Goal: Navigation & Orientation: Find specific page/section

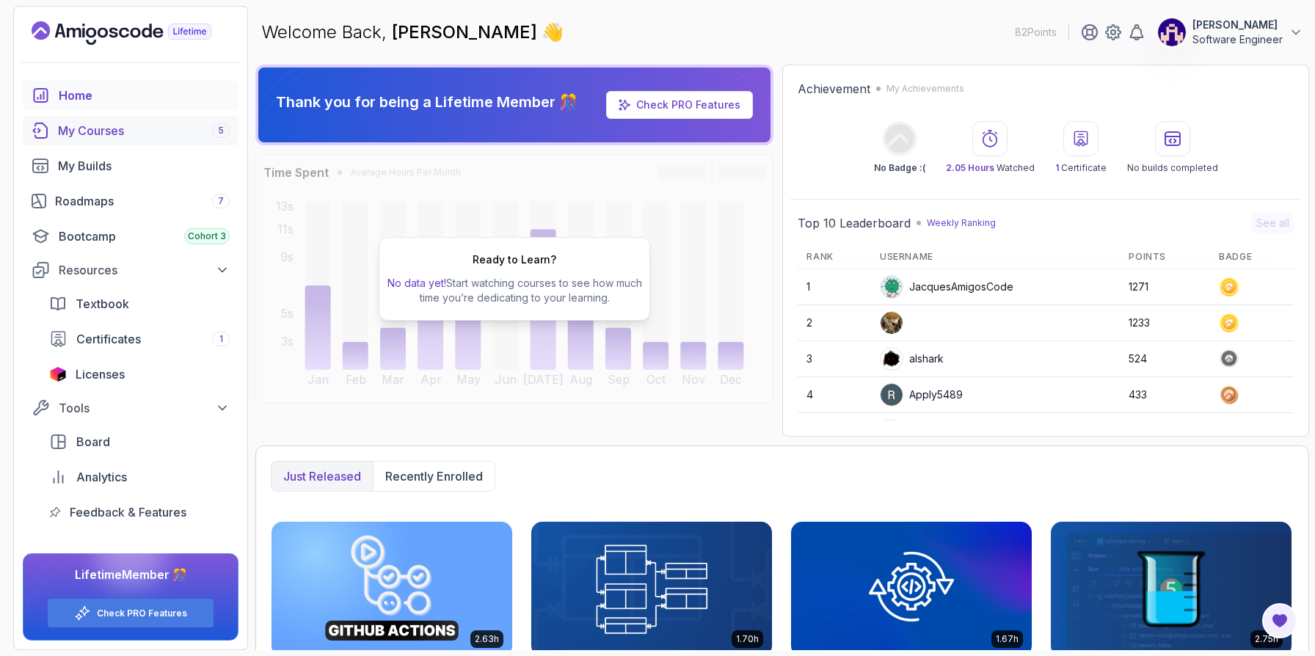
click at [105, 128] on div "My Courses 5" at bounding box center [144, 131] width 172 height 18
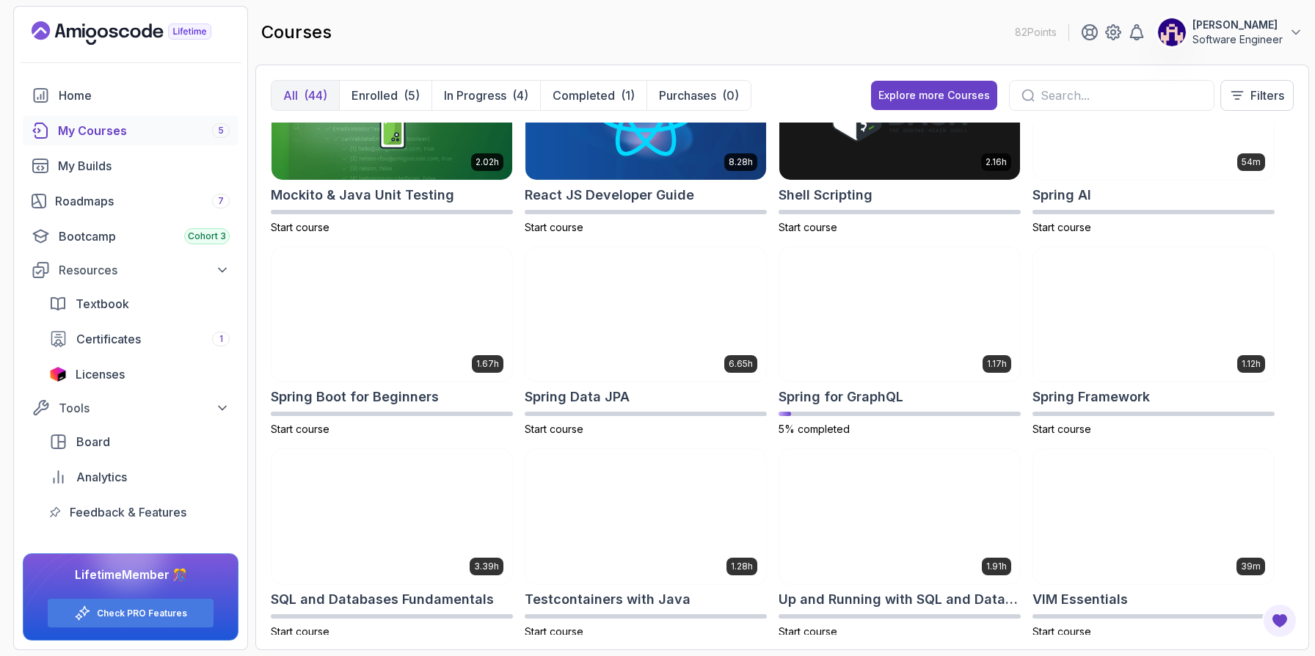
scroll to position [1718, 0]
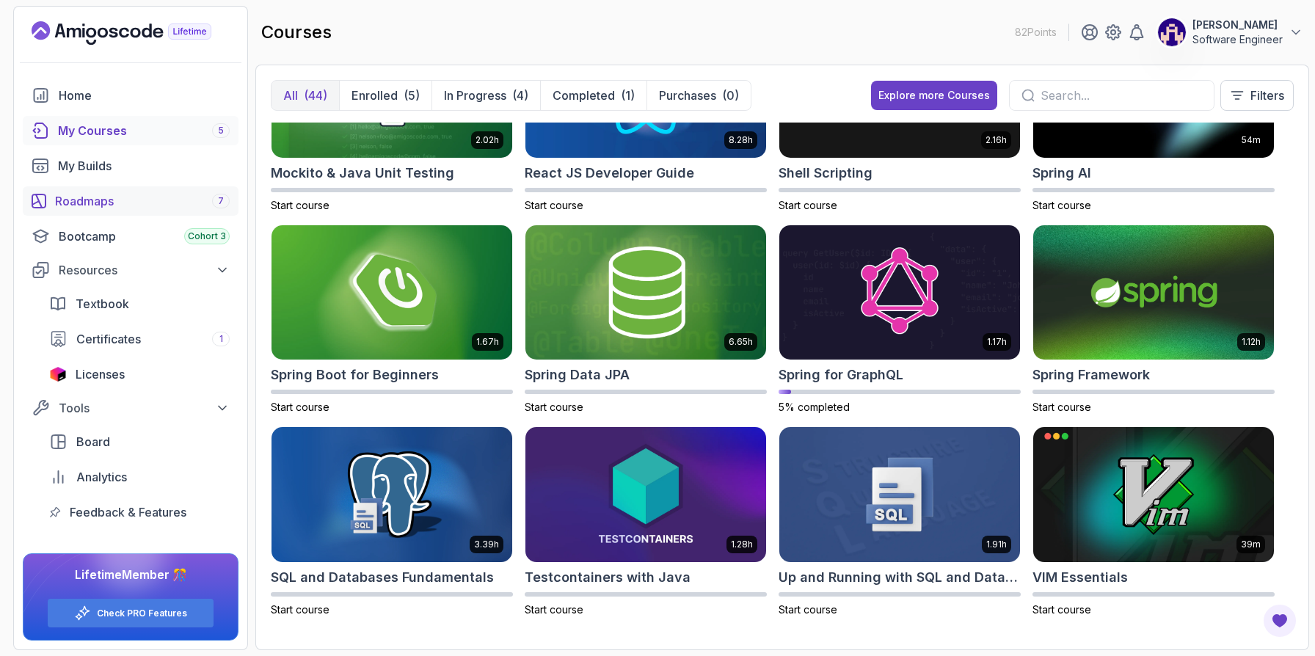
click at [121, 202] on div "Roadmaps 7" at bounding box center [142, 201] width 175 height 18
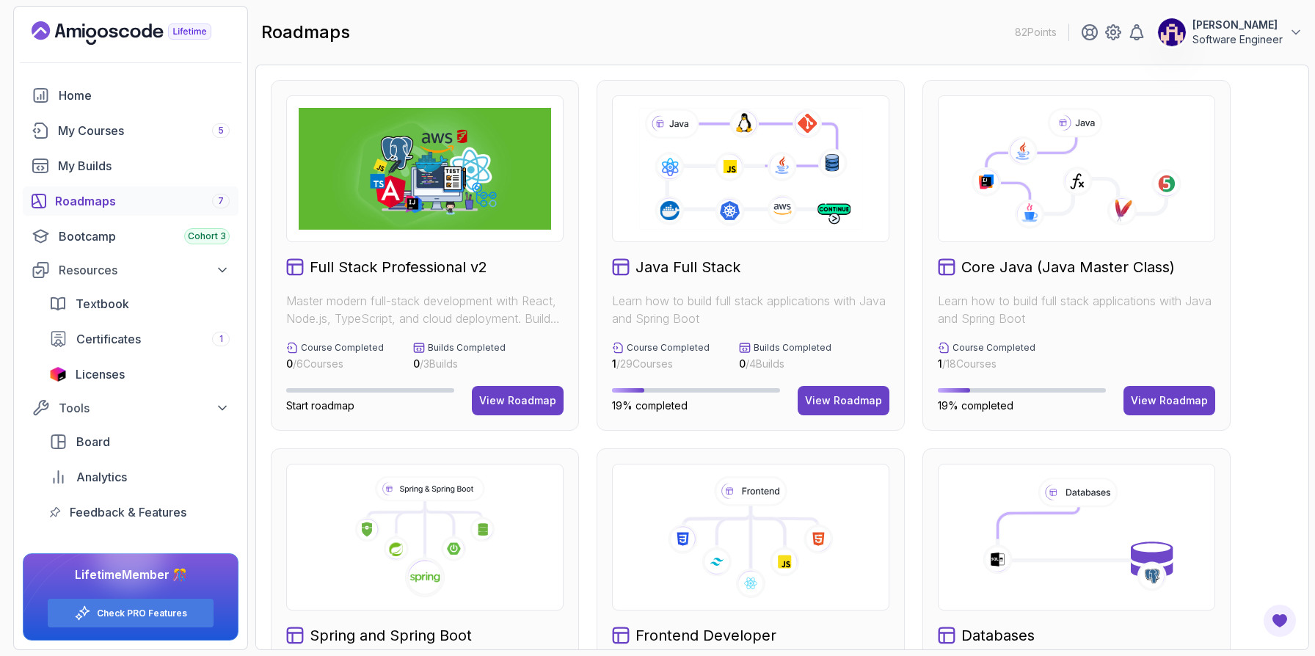
click at [469, 205] on img at bounding box center [425, 169] width 252 height 122
click at [518, 398] on div "View Roadmap" at bounding box center [517, 400] width 77 height 15
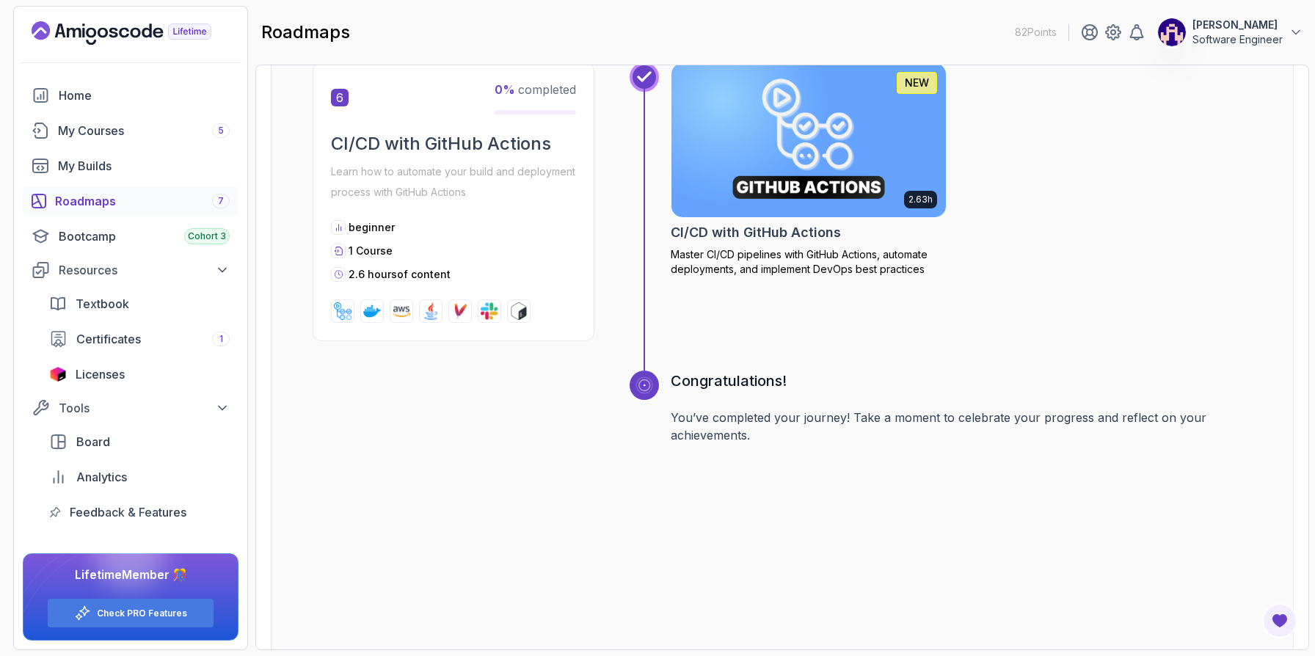
scroll to position [2531, 0]
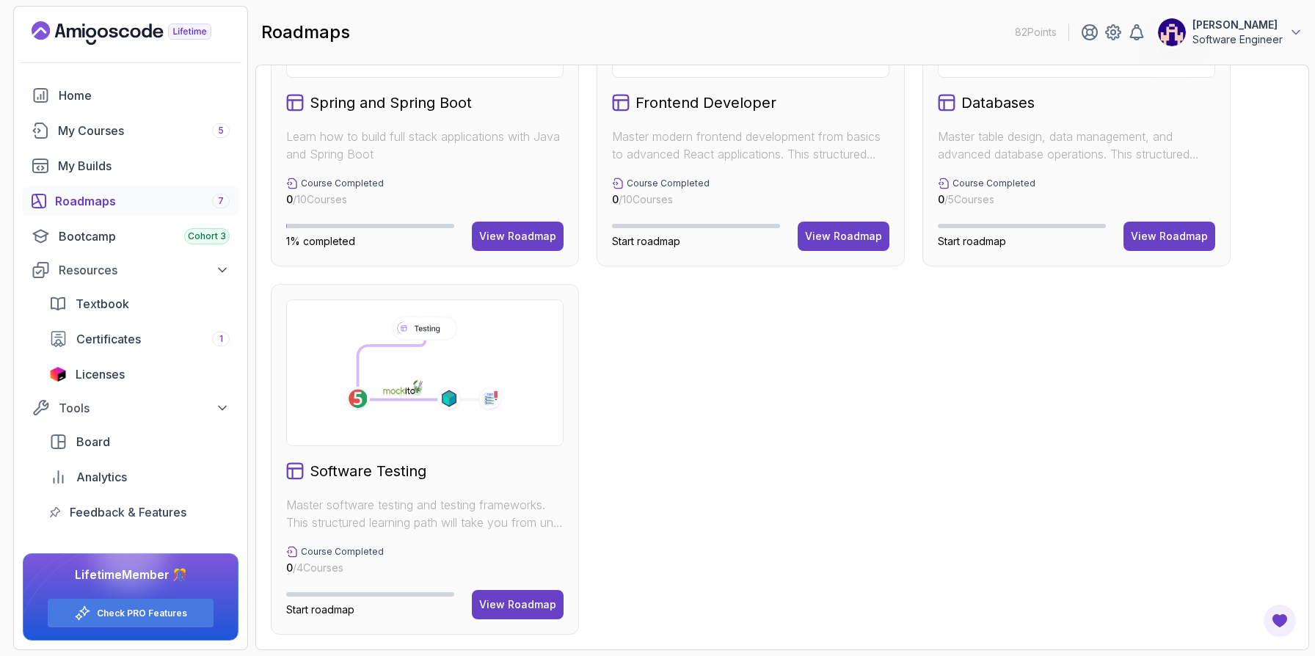
scroll to position [5, 0]
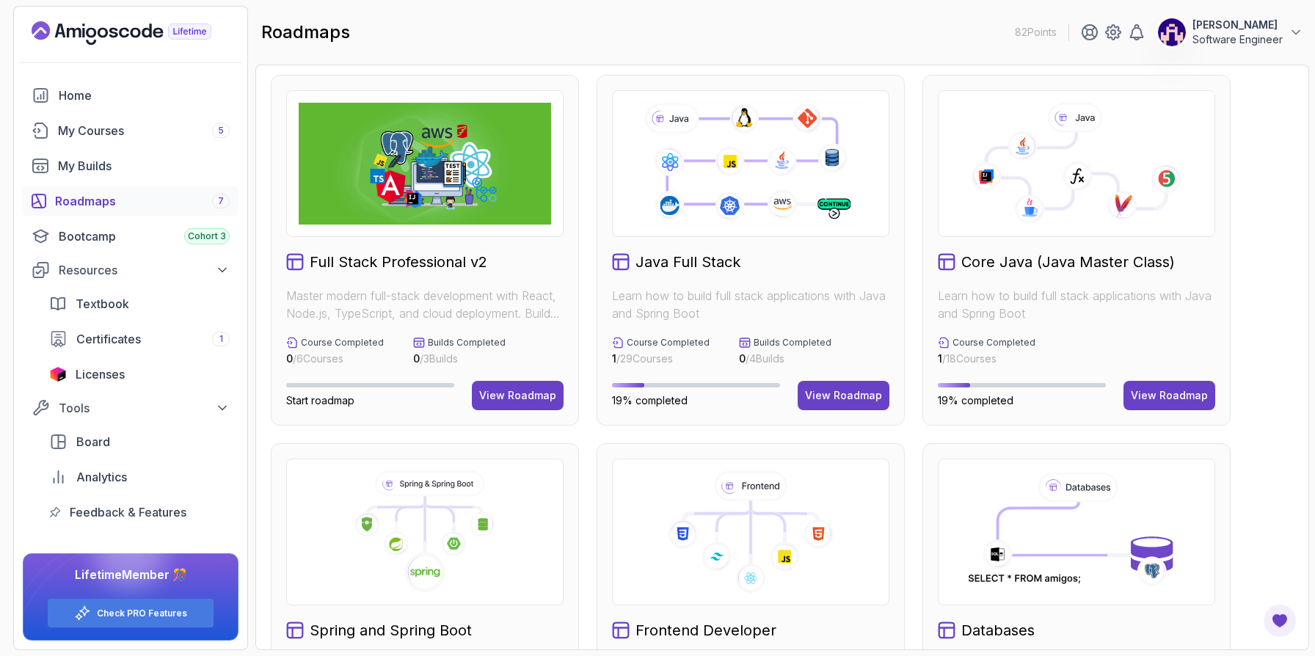
click at [1272, 275] on div "Full Stack Professional v2 Master modern full-stack development with React, Nod…" at bounding box center [782, 618] width 1023 height 1087
click at [835, 398] on div "View Roadmap" at bounding box center [843, 395] width 77 height 15
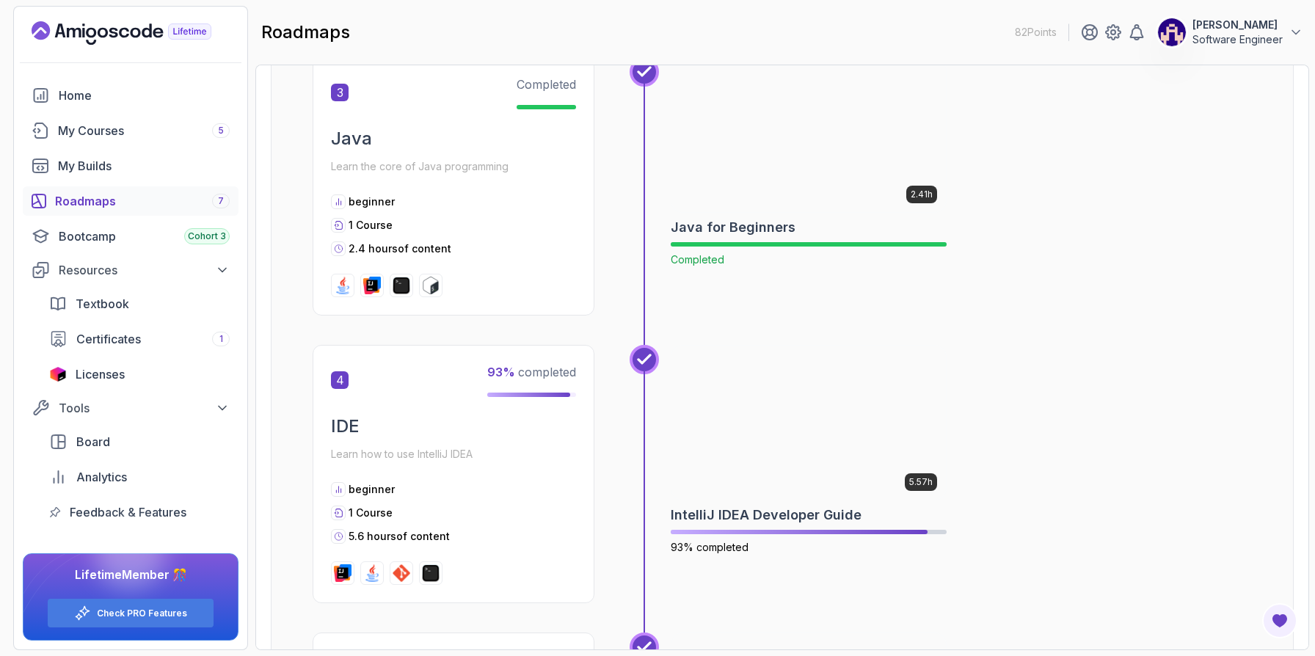
scroll to position [1080, 0]
